Goal: Task Accomplishment & Management: Complete application form

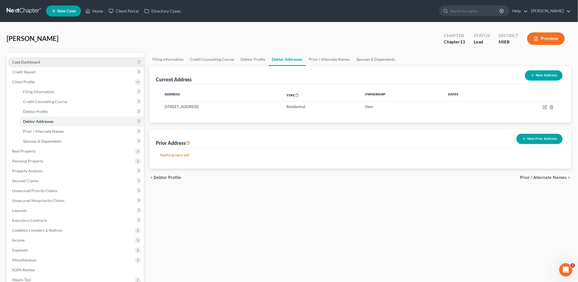
click at [30, 62] on span "Case Dashboard" at bounding box center [26, 62] width 28 height 5
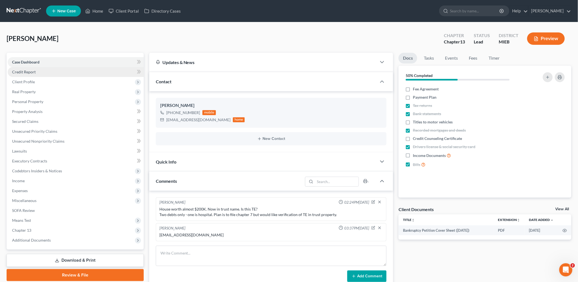
click at [26, 71] on span "Credit Report" at bounding box center [24, 71] width 24 height 5
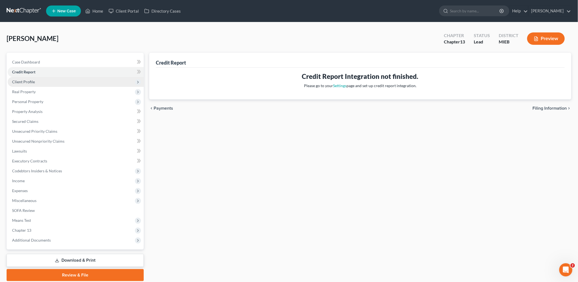
click at [24, 81] on span "Client Profile" at bounding box center [23, 81] width 23 height 5
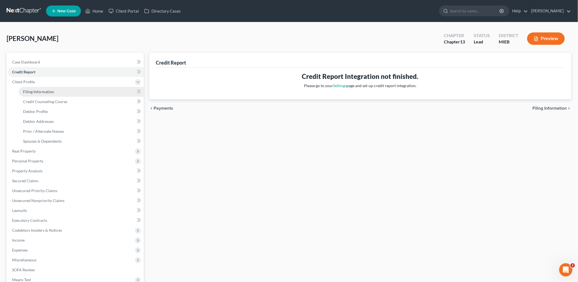
click at [31, 90] on span "Filing Information" at bounding box center [38, 91] width 31 height 5
select select "1"
select select "0"
select select "3"
select select "23"
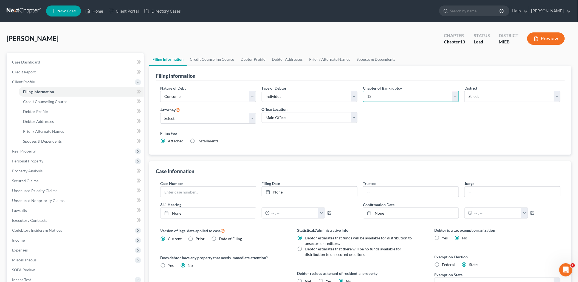
click at [456, 94] on select "Select 7 11 12 13" at bounding box center [411, 96] width 96 height 11
select select "0"
click at [363, 91] on select "Select 7 11 12 13" at bounding box center [411, 96] width 96 height 11
click at [209, 58] on link "Credit Counseling Course" at bounding box center [212, 59] width 51 height 13
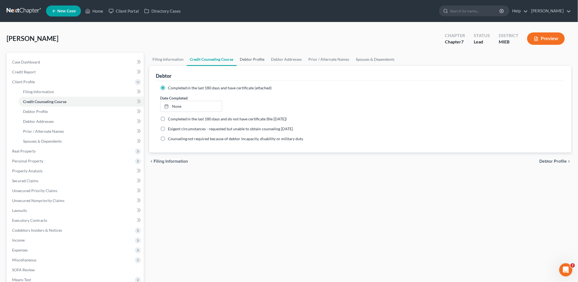
click at [255, 61] on link "Debtor Profile" at bounding box center [252, 59] width 31 height 13
select select "1"
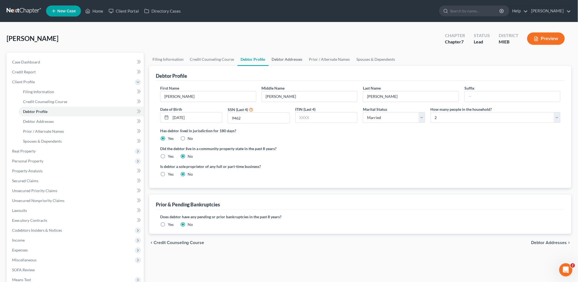
click at [287, 57] on link "Debtor Addresses" at bounding box center [287, 59] width 37 height 13
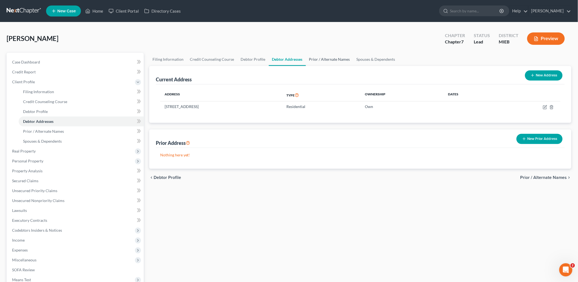
click at [318, 56] on link "Prior / Alternate Names" at bounding box center [329, 59] width 47 height 13
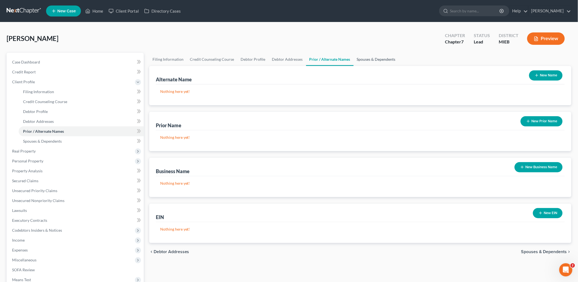
click at [363, 58] on link "Spouses & Dependents" at bounding box center [376, 59] width 45 height 13
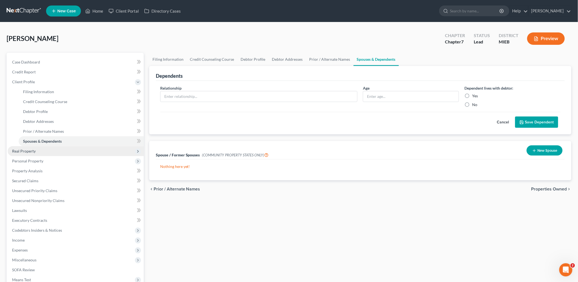
click at [25, 147] on span "Real Property" at bounding box center [76, 151] width 136 height 10
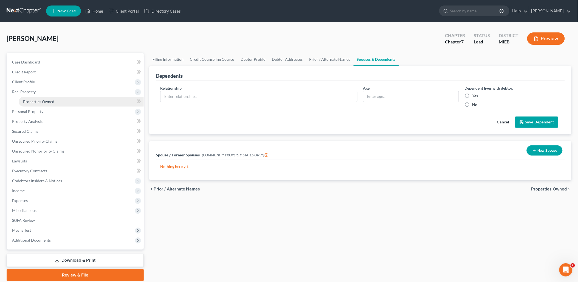
click at [38, 102] on span "Properties Owned" at bounding box center [38, 101] width 31 height 5
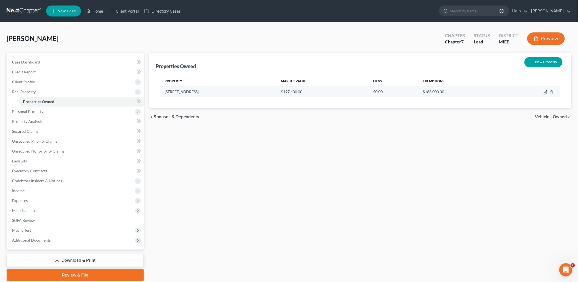
click at [547, 91] on icon "button" at bounding box center [545, 92] width 4 height 4
select select "23"
select select "3"
select select "5"
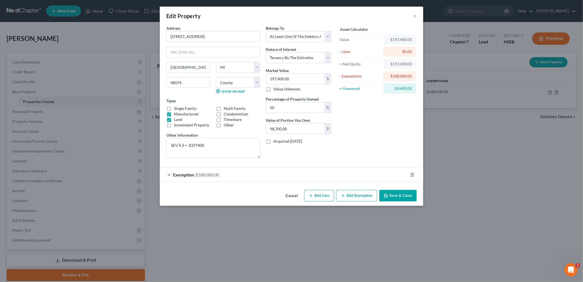
click at [169, 172] on div "Exemption $188,000.00" at bounding box center [284, 174] width 248 height 15
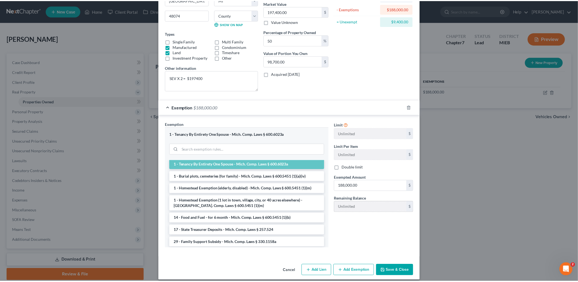
scroll to position [73, 0]
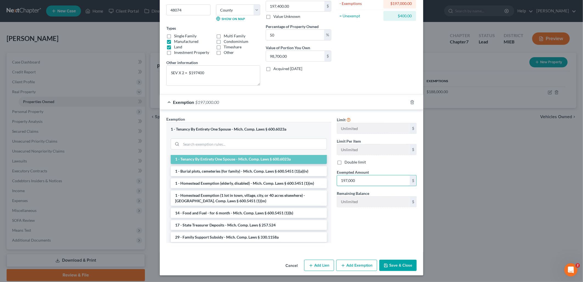
type input "197,000"
click at [390, 262] on button "Save & Close" at bounding box center [397, 265] width 37 height 12
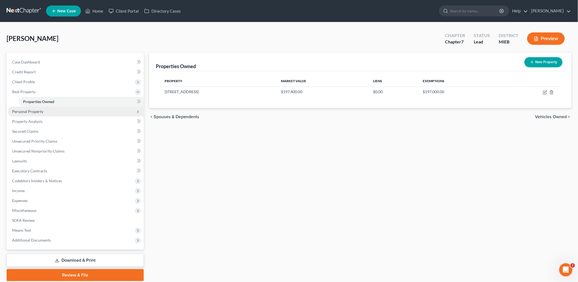
click at [31, 113] on span "Personal Property" at bounding box center [27, 111] width 31 height 5
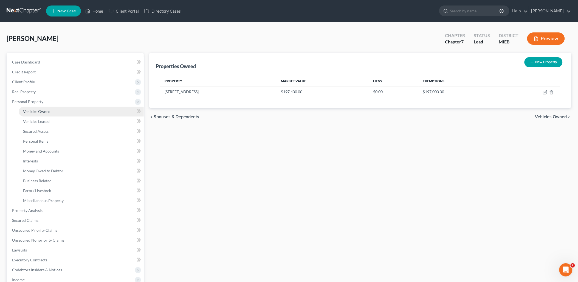
click at [33, 111] on span "Vehicles Owned" at bounding box center [36, 111] width 27 height 5
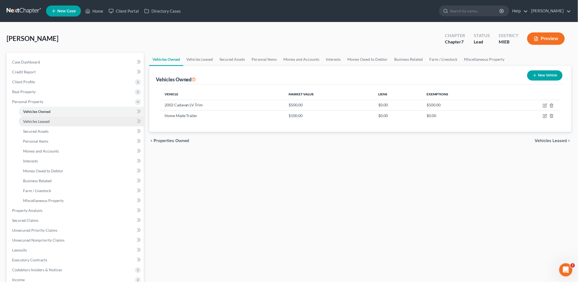
click at [34, 121] on span "Vehicles Leased" at bounding box center [36, 121] width 27 height 5
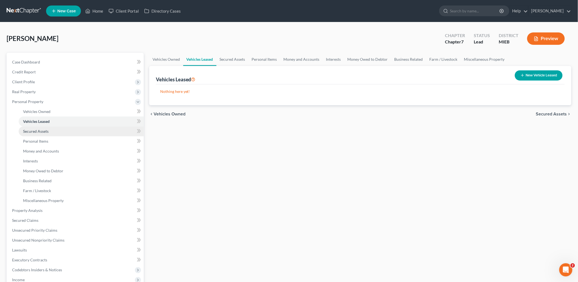
click at [34, 128] on link "Secured Assets" at bounding box center [81, 131] width 125 height 10
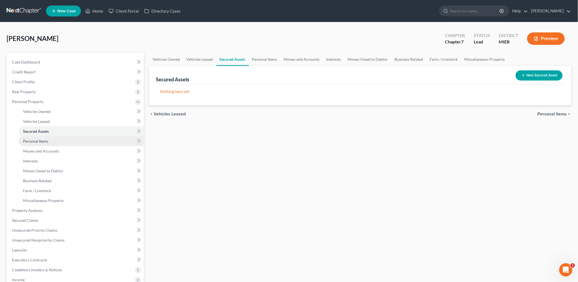
click at [37, 136] on link "Personal Items" at bounding box center [81, 141] width 125 height 10
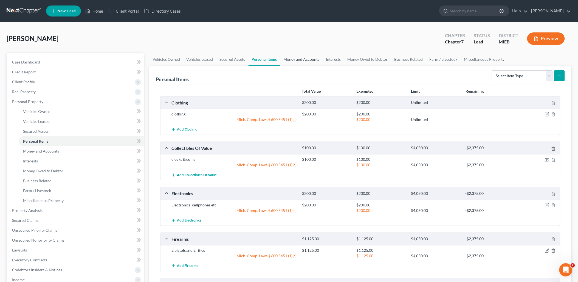
click at [304, 59] on link "Money and Accounts" at bounding box center [302, 59] width 43 height 13
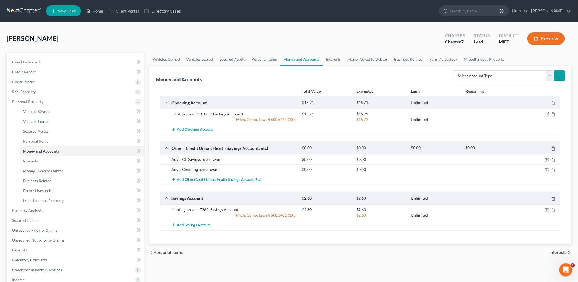
click at [198, 113] on div "Huntington acct 0000 (Checking Account)" at bounding box center [234, 113] width 131 height 5
click at [337, 59] on link "Interests" at bounding box center [333, 59] width 21 height 13
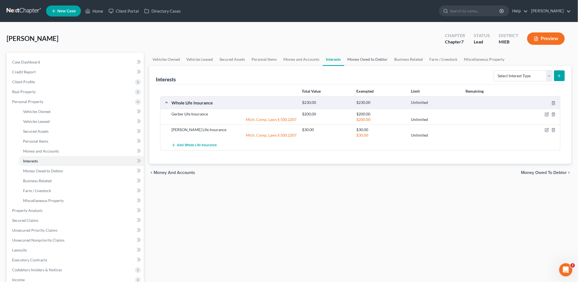
click at [368, 59] on link "Money Owed to Debtor" at bounding box center [368, 59] width 47 height 13
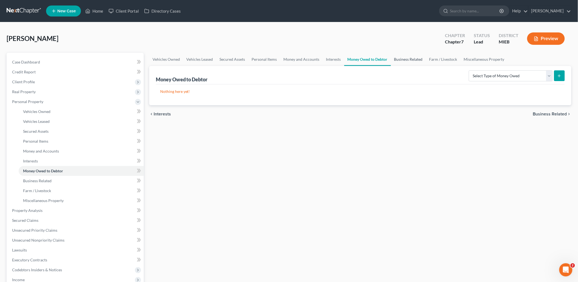
click at [406, 59] on link "Business Related" at bounding box center [408, 59] width 35 height 13
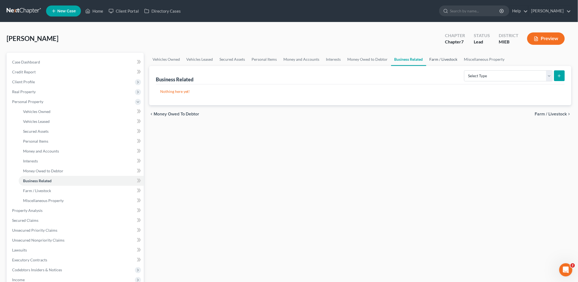
click at [440, 57] on link "Farm / Livestock" at bounding box center [444, 59] width 35 height 13
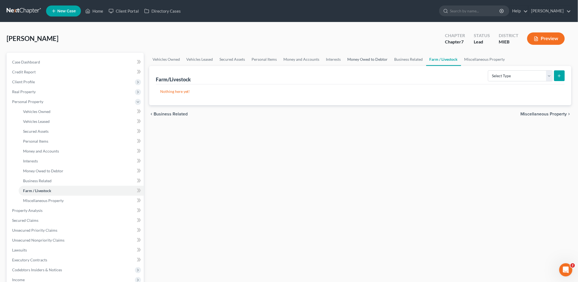
click at [370, 58] on link "Money Owed to Debtor" at bounding box center [368, 59] width 47 height 13
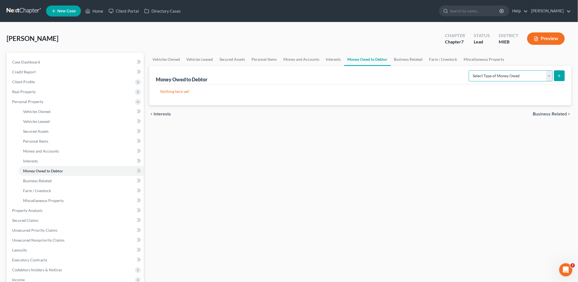
click at [549, 74] on select "Select Type of Money Owed Accounts Receivable Alimony Child Support Claims Agai…" at bounding box center [511, 75] width 84 height 11
select select "social_security_benefits"
click at [470, 70] on select "Select Type of Money Owed Accounts Receivable Alimony Child Support Claims Agai…" at bounding box center [511, 75] width 84 height 11
click at [559, 72] on button "submit" at bounding box center [560, 75] width 11 height 11
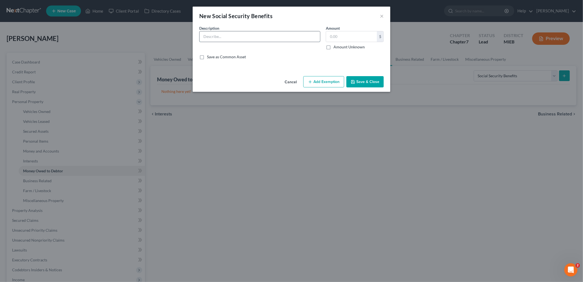
click at [245, 36] on input "text" at bounding box center [260, 36] width 121 height 10
type input "pro rata tax refunds not yet due"
type input "0"
click at [319, 78] on button "Add Exemption" at bounding box center [323, 82] width 41 height 12
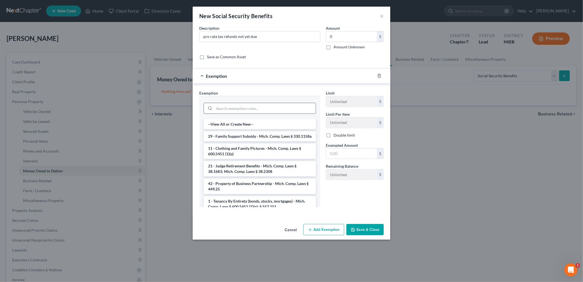
click at [231, 104] on input "search" at bounding box center [265, 108] width 102 height 10
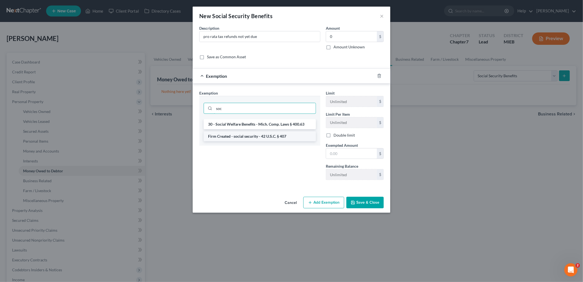
type input "soc"
click at [245, 136] on li "Firm Created - social security - 42 U.S.C. § 407" at bounding box center [260, 136] width 112 height 10
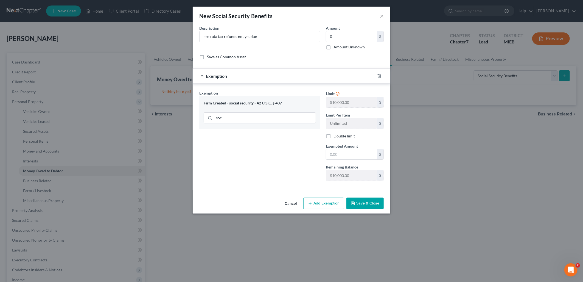
click at [358, 202] on button "Save & Close" at bounding box center [364, 203] width 37 height 12
click at [359, 154] on input "text" at bounding box center [351, 154] width 51 height 10
drag, startPoint x: 356, startPoint y: 155, endPoint x: 325, endPoint y: 155, distance: 31.0
click at [325, 155] on div "Exempted Amount * 00 $" at bounding box center [354, 151] width 63 height 17
drag, startPoint x: 339, startPoint y: 155, endPoint x: 323, endPoint y: 155, distance: 15.4
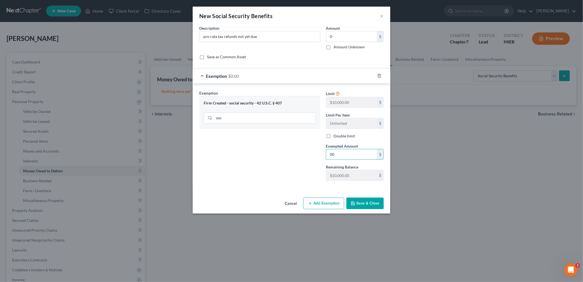
click at [323, 155] on div "Exempted Amount * 00 $" at bounding box center [354, 151] width 63 height 17
type input "0"
click at [366, 202] on button "Save & Close" at bounding box center [364, 203] width 37 height 12
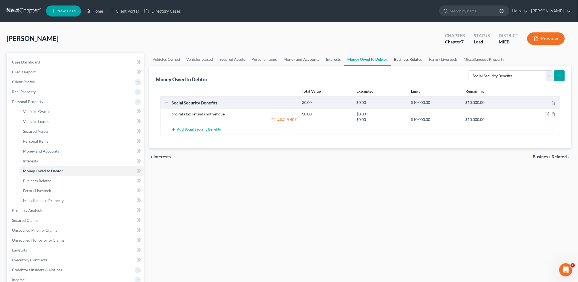
drag, startPoint x: 402, startPoint y: 56, endPoint x: 402, endPoint y: 52, distance: 3.6
click at [402, 56] on link "Business Related" at bounding box center [408, 59] width 35 height 13
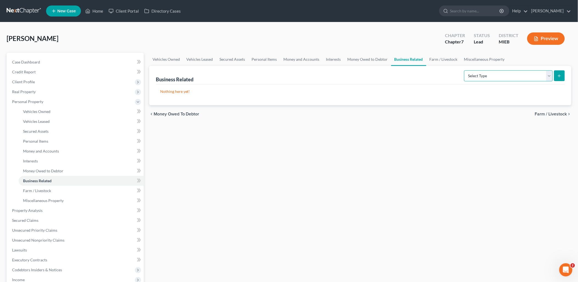
click at [551, 76] on select "Select Type Customer Lists Franchises Inventory Licenses Machinery Office Equip…" at bounding box center [509, 75] width 89 height 11
click at [366, 58] on link "Money Owed to Debtor" at bounding box center [368, 59] width 47 height 13
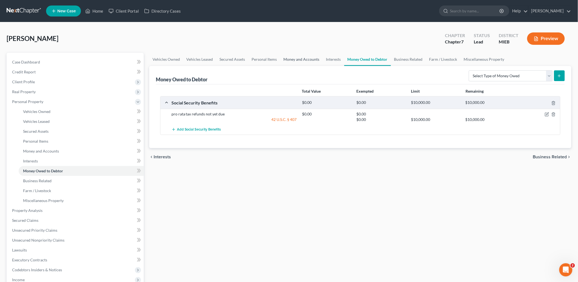
click at [300, 58] on link "Money and Accounts" at bounding box center [302, 59] width 43 height 13
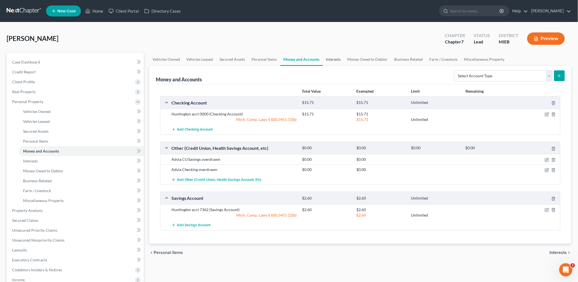
click at [336, 58] on link "Interests" at bounding box center [333, 59] width 21 height 13
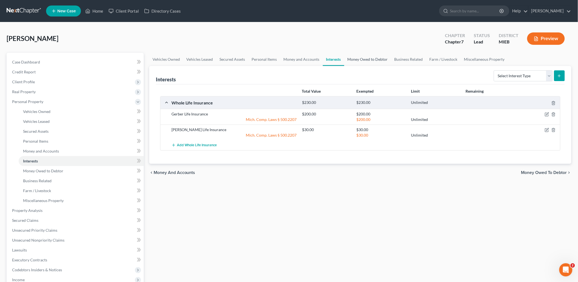
click at [368, 60] on link "Money Owed to Debtor" at bounding box center [368, 59] width 47 height 13
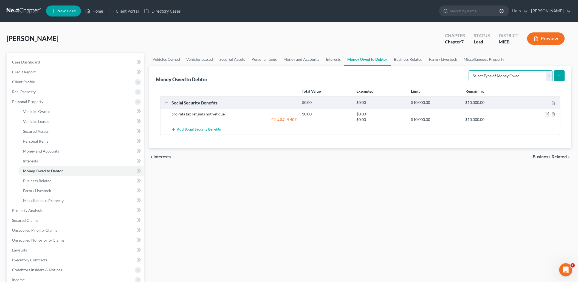
click at [549, 74] on select "Select Type of Money Owed Accounts Receivable Alimony Child Support Claims Agai…" at bounding box center [511, 75] width 84 height 11
click at [411, 58] on link "Business Related" at bounding box center [408, 59] width 35 height 13
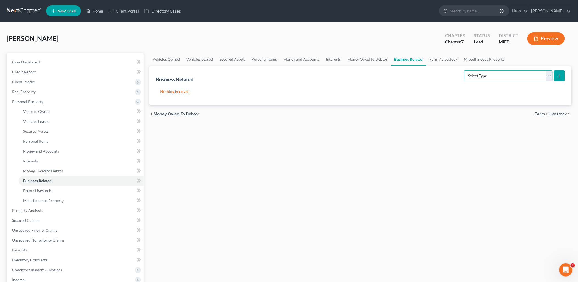
click at [549, 74] on select "Select Type Customer Lists Franchises Inventory Licenses Machinery Office Equip…" at bounding box center [509, 75] width 89 height 11
click at [477, 59] on link "Miscellaneous Property" at bounding box center [484, 59] width 47 height 13
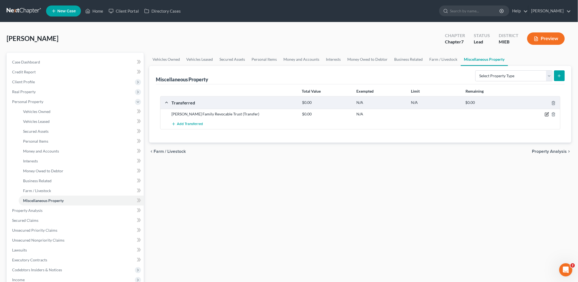
click at [548, 114] on icon "button" at bounding box center [547, 114] width 4 height 4
select select "[DATE]"
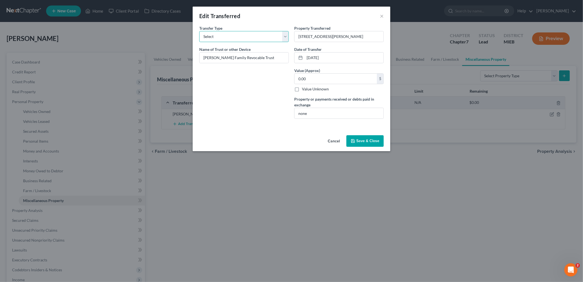
click at [285, 35] on select "Select Ordinary ([DATE]) [DATE]" at bounding box center [244, 36] width 90 height 11
click at [286, 35] on select "Select Ordinary ([DATE]) [DATE]" at bounding box center [244, 36] width 90 height 11
click at [366, 140] on button "Save & Close" at bounding box center [364, 141] width 37 height 12
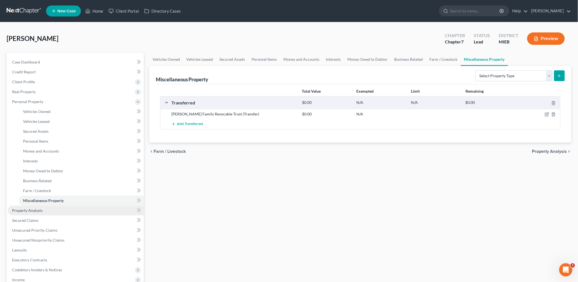
click at [24, 209] on span "Property Analysis" at bounding box center [27, 210] width 30 height 5
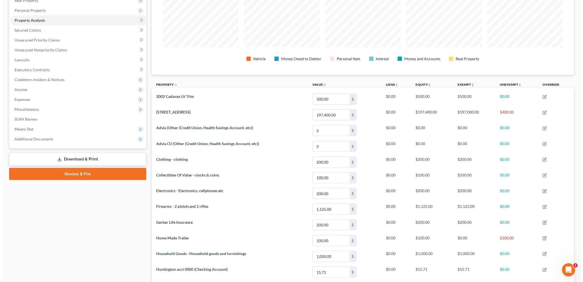
scroll to position [91, 0]
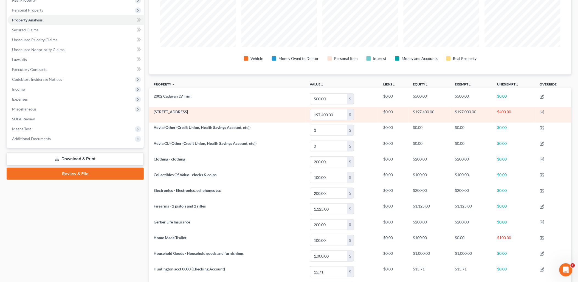
click at [467, 111] on td "$197,000.00" at bounding box center [472, 115] width 42 height 16
click at [351, 115] on div "$" at bounding box center [350, 114] width 7 height 10
click at [459, 111] on td "$197,000.00" at bounding box center [472, 115] width 42 height 16
drag, startPoint x: 459, startPoint y: 111, endPoint x: 494, endPoint y: 108, distance: 36.1
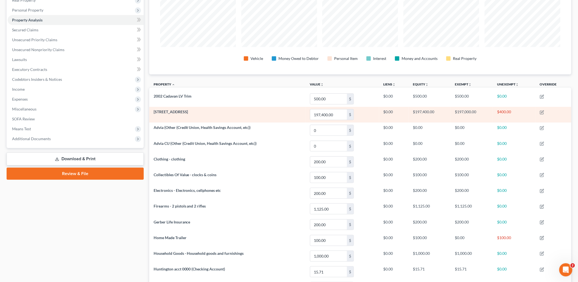
click at [494, 108] on td "$400.00" at bounding box center [514, 115] width 43 height 16
click at [544, 111] on icon "button" at bounding box center [542, 112] width 4 height 4
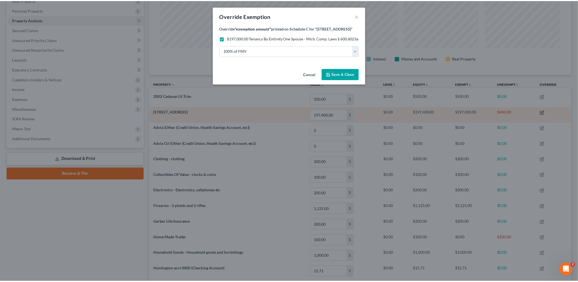
scroll to position [113, 426]
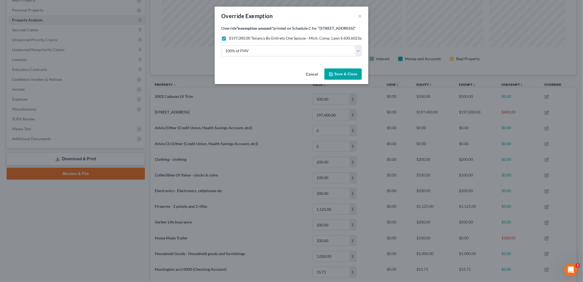
click at [316, 72] on button "Cancel" at bounding box center [311, 74] width 21 height 11
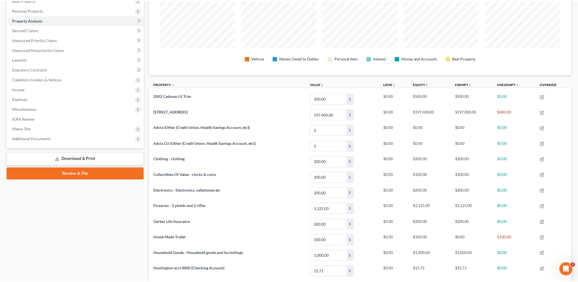
scroll to position [0, 0]
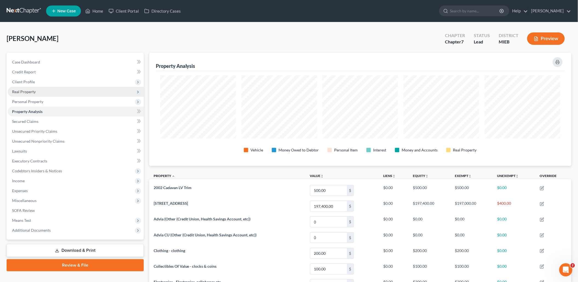
click at [27, 90] on span "Real Property" at bounding box center [24, 91] width 24 height 5
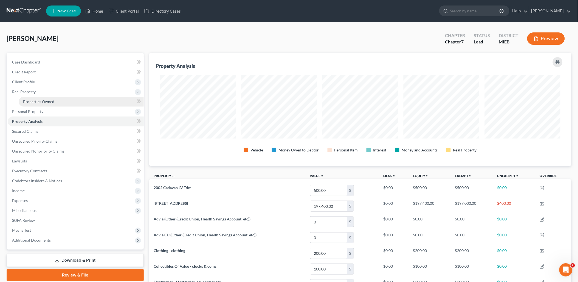
click at [32, 102] on span "Properties Owned" at bounding box center [38, 101] width 31 height 5
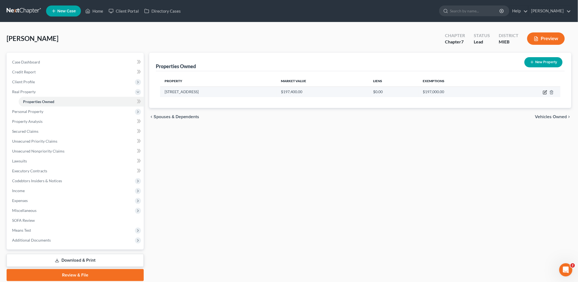
click at [546, 92] on icon "button" at bounding box center [545, 92] width 4 height 4
select select "23"
select select "76"
select select "3"
select select "5"
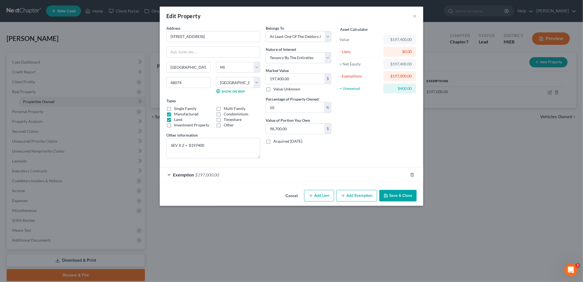
click at [183, 173] on span "Exemption" at bounding box center [183, 174] width 21 height 5
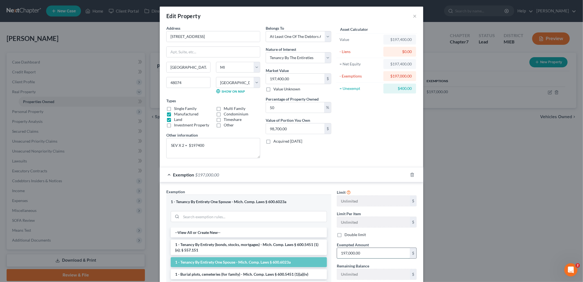
drag, startPoint x: 350, startPoint y: 253, endPoint x: 366, endPoint y: 253, distance: 15.9
click at [350, 253] on input "197,000.00" at bounding box center [373, 253] width 73 height 10
click at [349, 254] on input "197,000.00" at bounding box center [373, 253] width 73 height 10
drag, startPoint x: 365, startPoint y: 253, endPoint x: 372, endPoint y: 253, distance: 7.4
click at [372, 253] on input "19,700.00" at bounding box center [373, 253] width 73 height 10
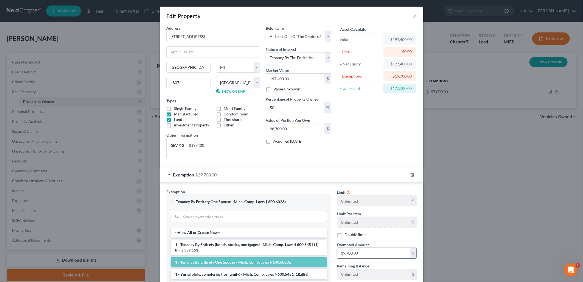
drag, startPoint x: 349, startPoint y: 252, endPoint x: 363, endPoint y: 252, distance: 14.6
click at [349, 252] on input "19,700.00" at bounding box center [373, 253] width 73 height 10
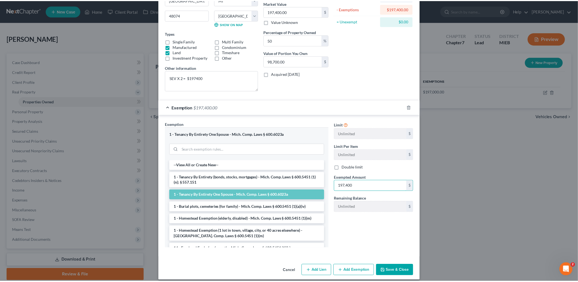
scroll to position [73, 0]
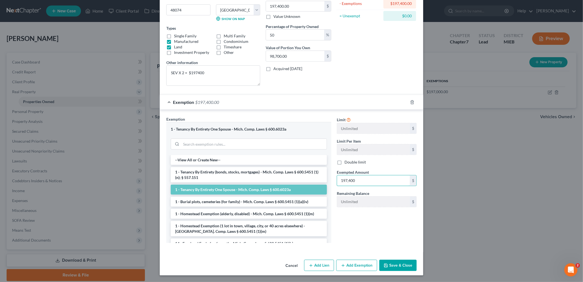
type input "197,400"
click at [389, 262] on button "Save & Close" at bounding box center [397, 265] width 37 height 12
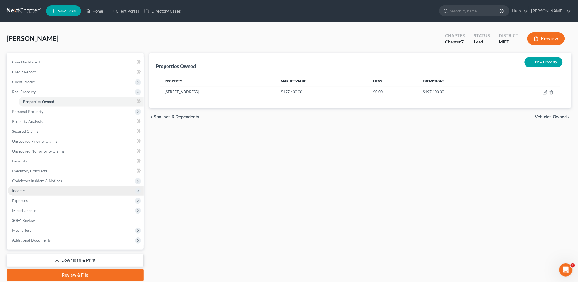
click at [20, 188] on span "Income" at bounding box center [18, 190] width 13 height 5
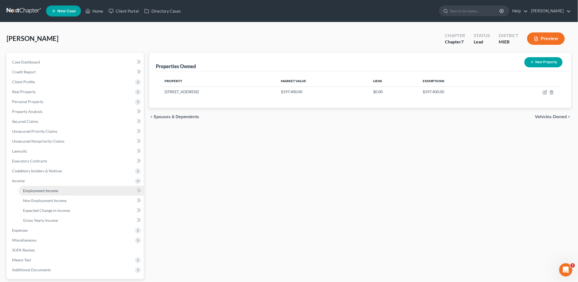
click at [30, 188] on span "Employment Income" at bounding box center [40, 190] width 35 height 5
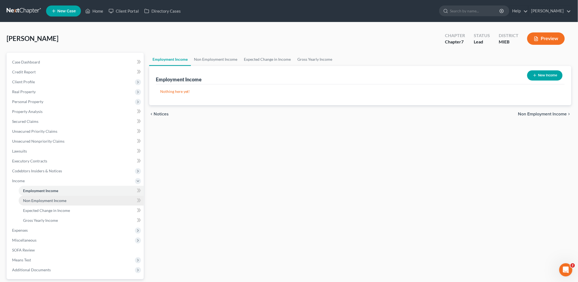
click at [30, 199] on span "Non Employment Income" at bounding box center [44, 200] width 43 height 5
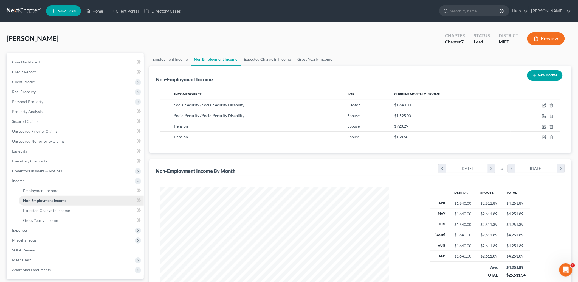
scroll to position [114, 240]
click at [62, 208] on span "Expected Change in Income" at bounding box center [46, 210] width 47 height 5
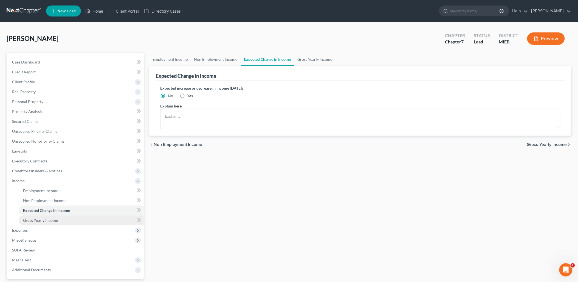
click at [43, 218] on span "Gross Yearly Income" at bounding box center [40, 220] width 35 height 5
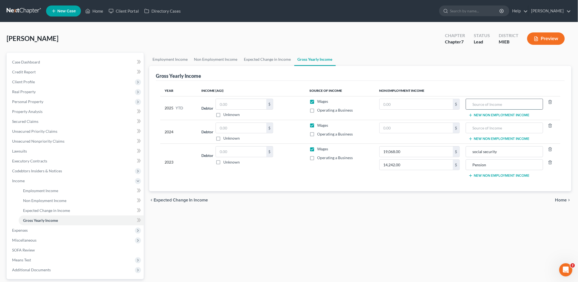
click at [486, 105] on input "text" at bounding box center [505, 104] width 72 height 10
click at [236, 104] on input "text" at bounding box center [241, 104] width 51 height 10
click at [234, 127] on input "text" at bounding box center [241, 128] width 51 height 10
click at [236, 152] on input "text" at bounding box center [241, 151] width 51 height 10
drag, startPoint x: 505, startPoint y: 104, endPoint x: 450, endPoint y: 103, distance: 55.5
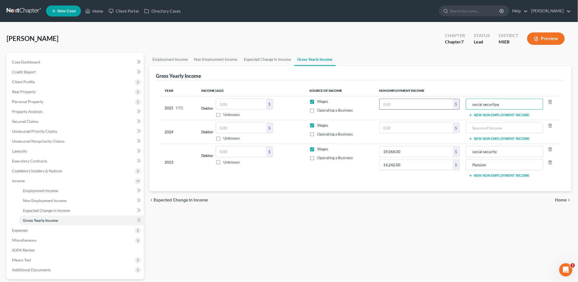
click at [451, 103] on tr "2025 YTD Debtor $ Unknown Balance Undetermined $ Unknown Wages Operating a Busi…" at bounding box center [360, 108] width 401 height 24
drag, startPoint x: 512, startPoint y: 102, endPoint x: 461, endPoint y: 100, distance: 51.1
click at [461, 100] on tr "2025 YTD Debtor $ Unknown Balance Undetermined $ Unknown Wages Operating a Busi…" at bounding box center [360, 108] width 401 height 24
type input "x"
drag, startPoint x: 474, startPoint y: 104, endPoint x: 451, endPoint y: 105, distance: 22.5
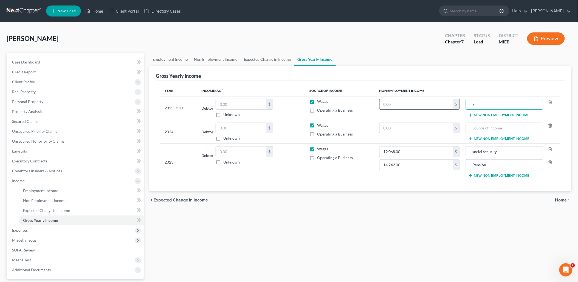
click at [452, 104] on tr "2025 YTD Debtor $ Unknown Balance Undetermined $ Unknown Wages Operating a Busi…" at bounding box center [360, 108] width 401 height 24
type input "social security"
click at [484, 125] on input "text" at bounding box center [505, 128] width 72 height 10
paste input "social security"
type input "social security"
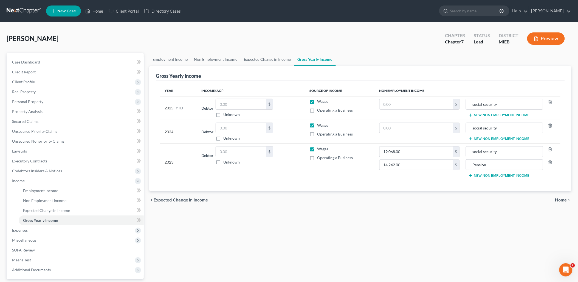
click at [513, 135] on td "social security New Non Employment Income" at bounding box center [513, 132] width 96 height 24
click at [524, 139] on button "New Non Employment Income" at bounding box center [499, 138] width 61 height 4
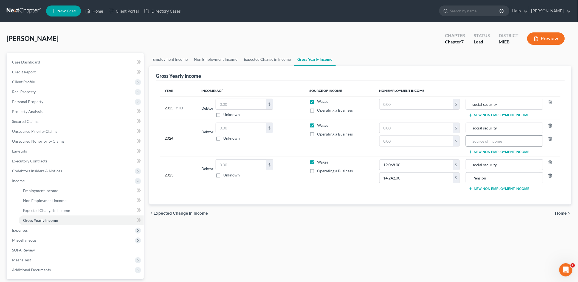
click at [499, 141] on input "text" at bounding box center [505, 141] width 72 height 10
type input "Pension"
click at [512, 113] on button "New Non Employment Income" at bounding box center [499, 115] width 61 height 4
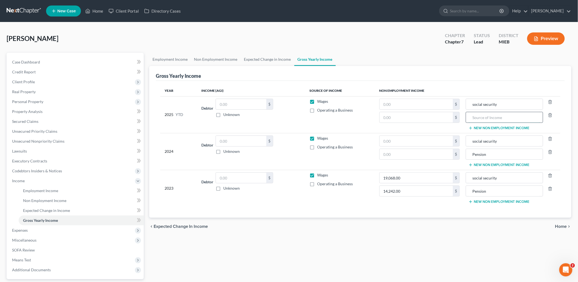
click at [501, 114] on input "text" at bounding box center [505, 117] width 72 height 10
type input "Pension"
click at [399, 144] on input "text" at bounding box center [416, 141] width 73 height 10
click at [405, 139] on input "019,068" at bounding box center [416, 141] width 73 height 10
click at [403, 152] on input "text" at bounding box center [416, 154] width 73 height 10
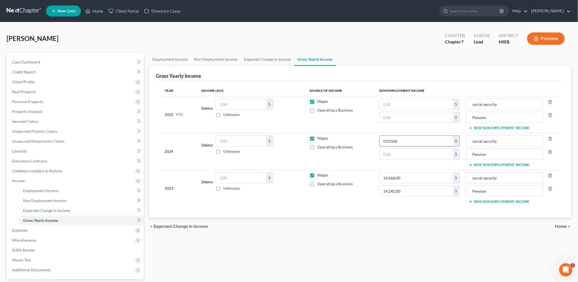
drag, startPoint x: 388, startPoint y: 141, endPoint x: 412, endPoint y: 144, distance: 24.7
click at [388, 141] on input "019,068" at bounding box center [416, 141] width 73 height 10
type input "19,068"
click at [391, 154] on input "text" at bounding box center [416, 154] width 73 height 10
type input "142,242"
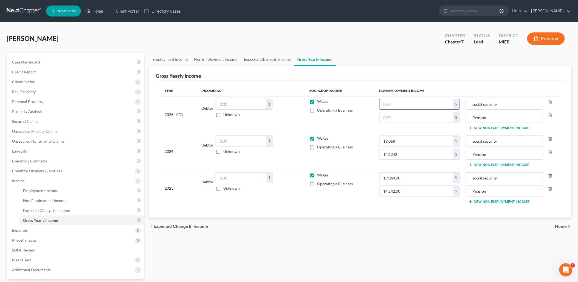
click at [396, 106] on input "text" at bounding box center [416, 104] width 73 height 10
type input "142,242"
click at [395, 115] on input "text" at bounding box center [416, 117] width 73 height 10
type input "142,242"
click at [402, 138] on input "19,068" at bounding box center [416, 141] width 73 height 10
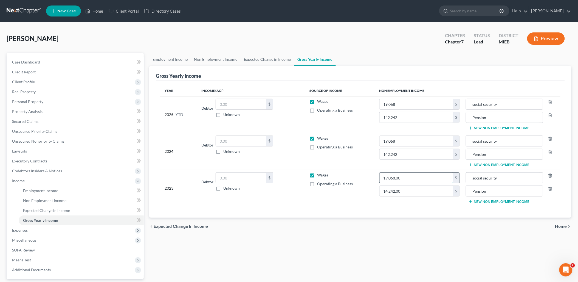
click at [405, 173] on input "19,068.00" at bounding box center [416, 177] width 73 height 10
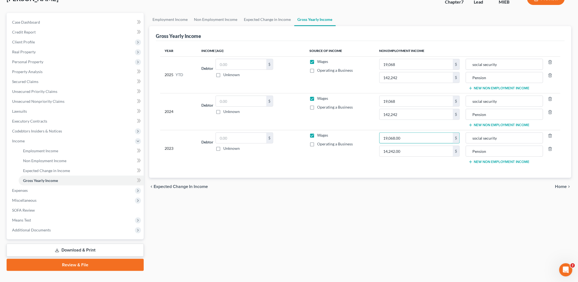
scroll to position [49, 0]
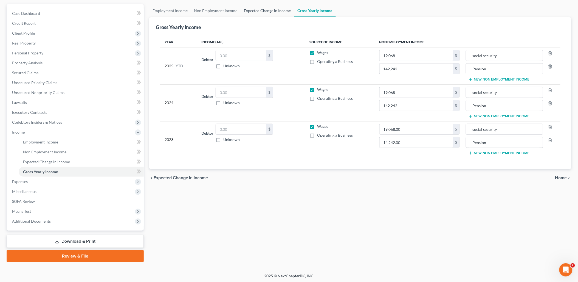
click at [261, 10] on link "Expected Change in Income" at bounding box center [268, 10] width 54 height 13
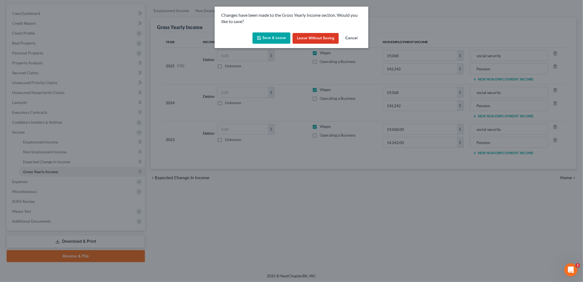
click at [270, 37] on button "Save & Leave" at bounding box center [272, 38] width 38 height 12
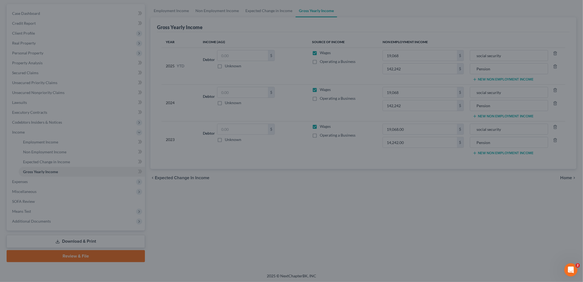
type input "142,242.00"
type input "Pension"
type input "142,242.00"
type input "Pension"
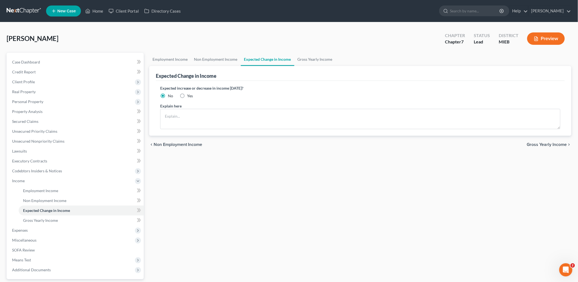
click at [188, 94] on label "Yes" at bounding box center [191, 95] width 6 height 5
click at [190, 94] on input "Yes" at bounding box center [192, 95] width 4 height 4
radio input "true"
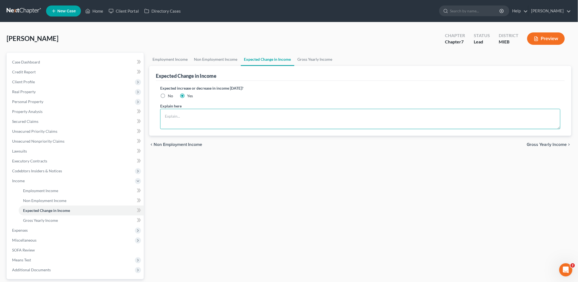
click at [178, 113] on textarea at bounding box center [360, 119] width 401 height 20
type textarea "annual cost of living increases"
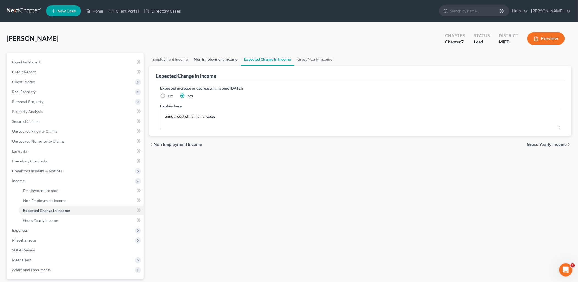
click at [220, 57] on link "Non Employment Income" at bounding box center [216, 59] width 50 height 13
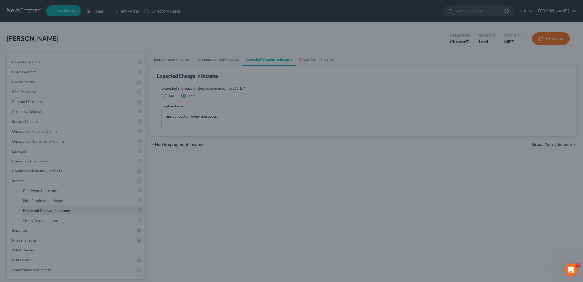
click at [176, 56] on div at bounding box center [291, 141] width 583 height 282
click at [391, 58] on div at bounding box center [291, 141] width 583 height 282
